Goal: Find specific page/section: Find specific page/section

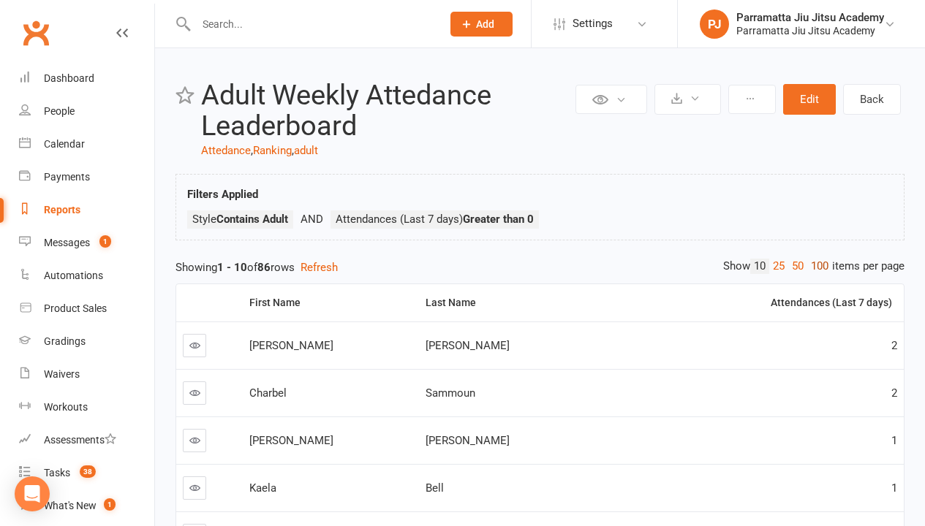
click at [816, 266] on link "100" at bounding box center [819, 266] width 25 height 15
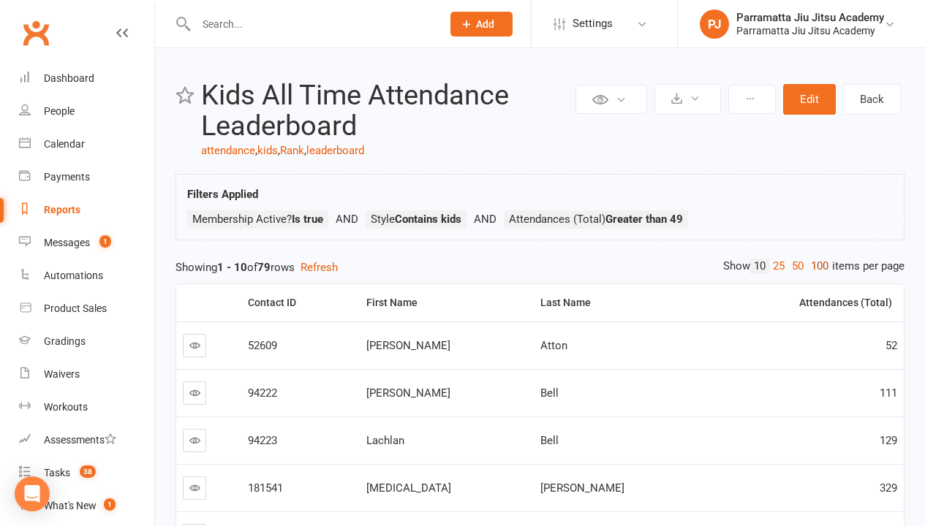
click at [816, 266] on link "100" at bounding box center [819, 266] width 25 height 15
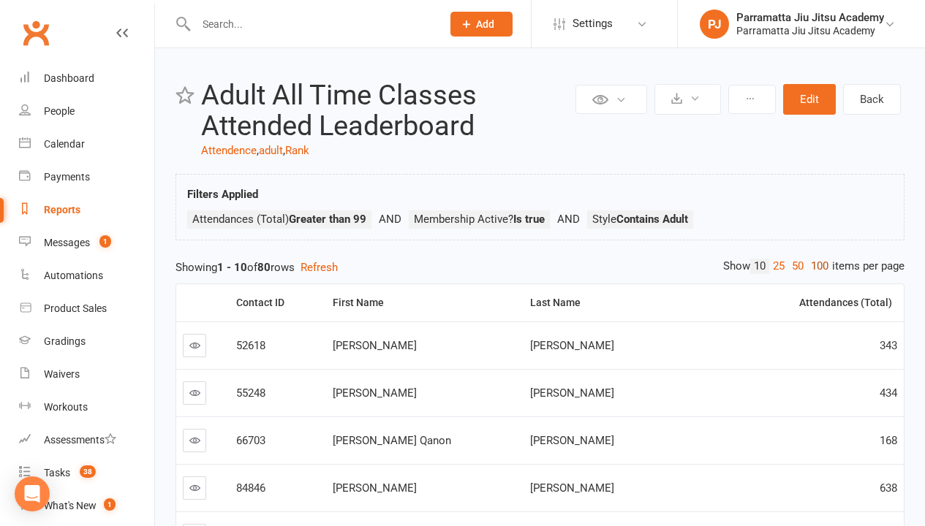
click at [816, 266] on link "100" at bounding box center [819, 266] width 25 height 15
